Goal: Find specific page/section: Find specific page/section

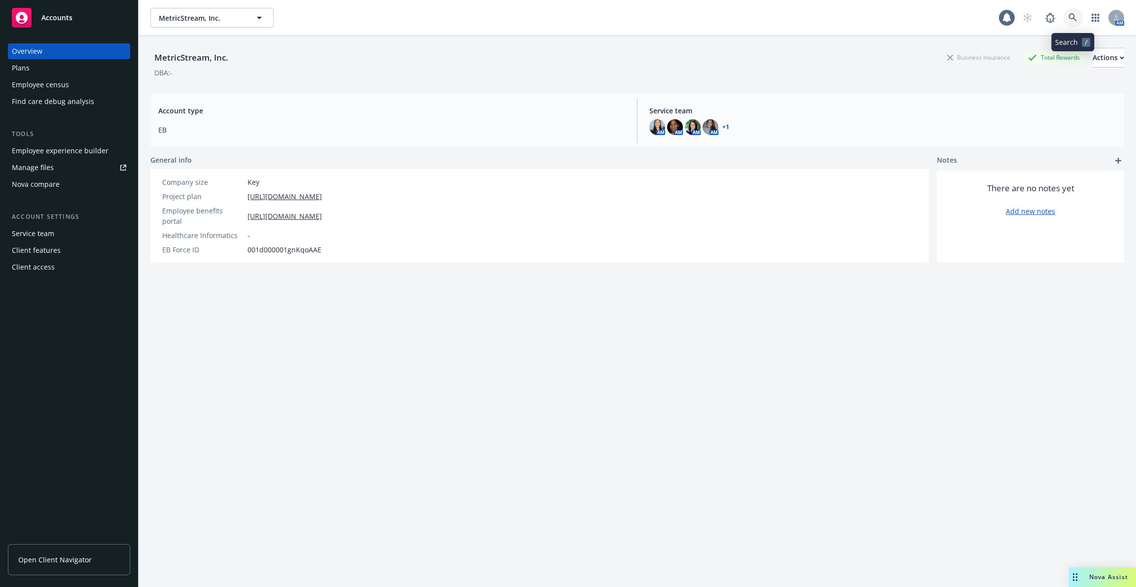
click at [1075, 14] on icon at bounding box center [1073, 17] width 9 height 9
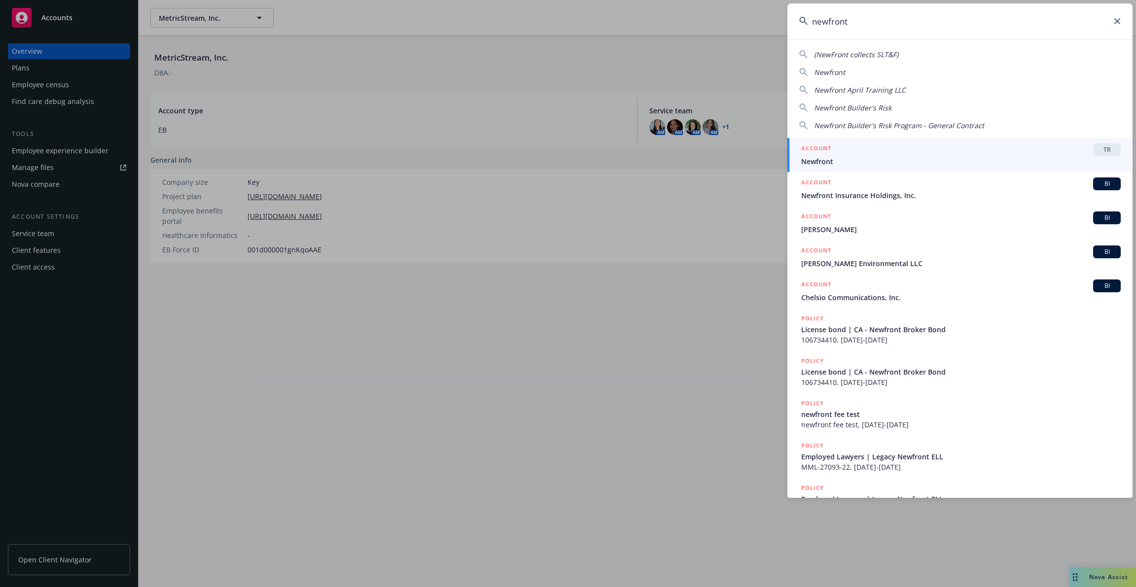
type input "newfront"
click at [900, 142] on link "ACCOUNT TR Newfront" at bounding box center [960, 155] width 345 height 34
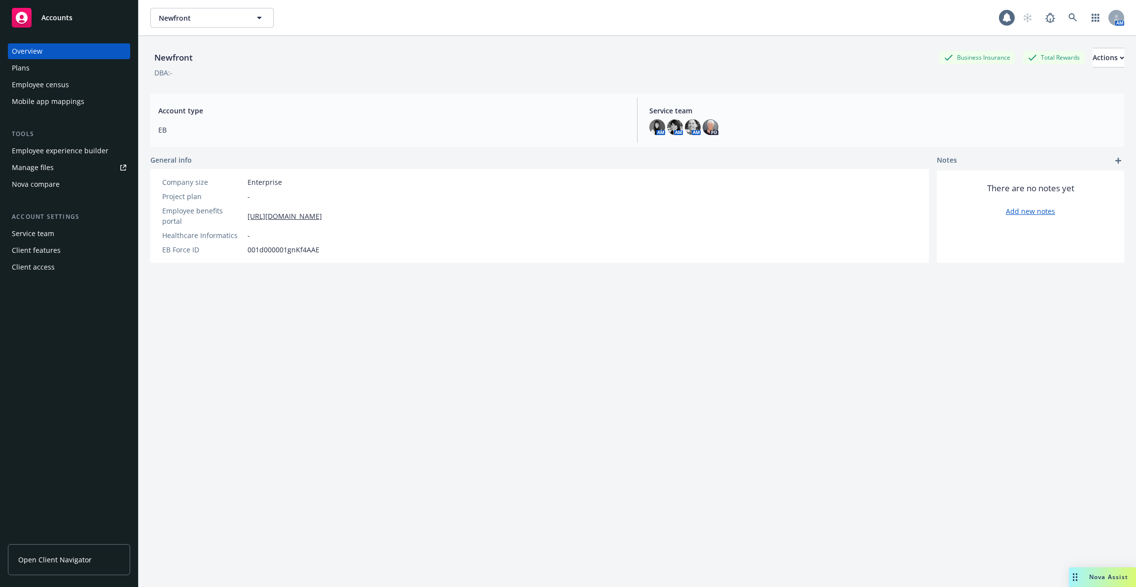
click at [70, 99] on div "Mobile app mappings" at bounding box center [48, 102] width 73 height 16
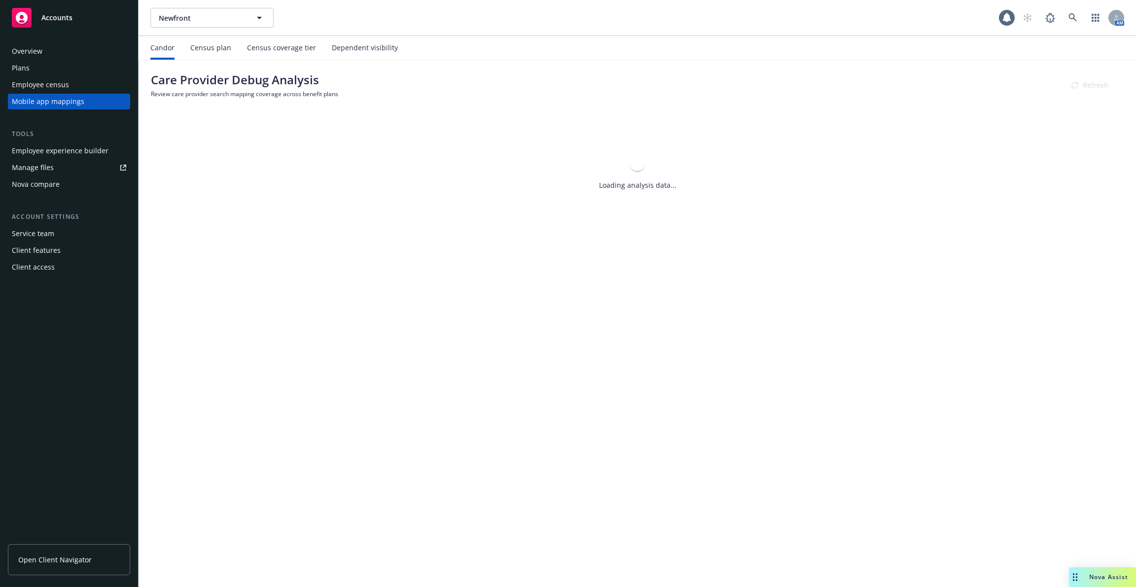
click at [319, 56] on div "Candor Census plan Census coverage tier Dependent visibility" at bounding box center [274, 48] width 248 height 24
click at [347, 52] on div "Dependent visibility" at bounding box center [365, 48] width 66 height 8
